Goal: Information Seeking & Learning: Find specific page/section

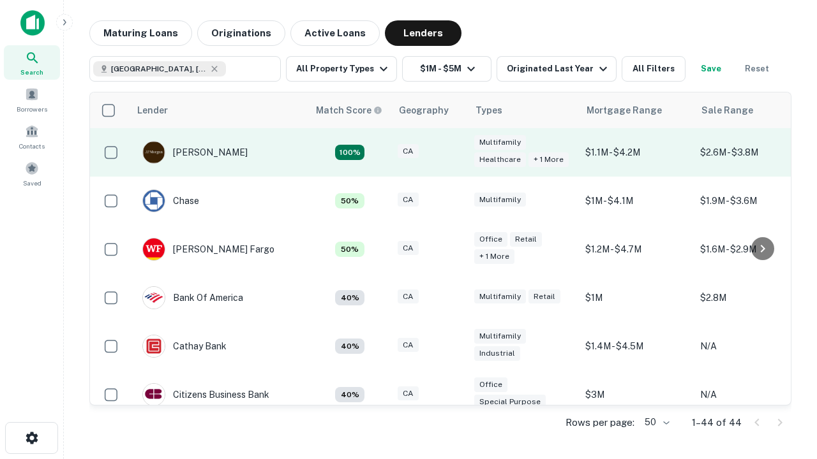
click at [453, 153] on div "CA" at bounding box center [430, 152] width 64 height 17
